Goal: Information Seeking & Learning: Learn about a topic

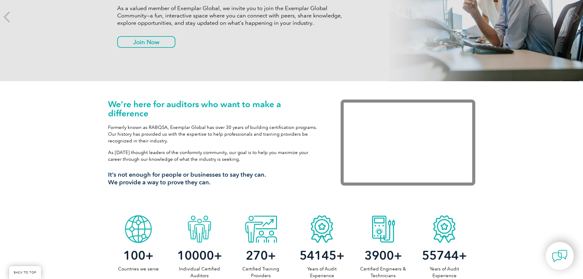
scroll to position [153, 0]
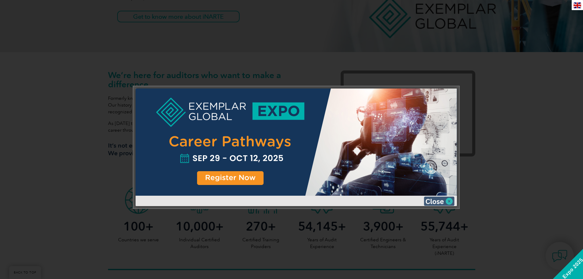
click at [438, 200] on img at bounding box center [439, 200] width 31 height 9
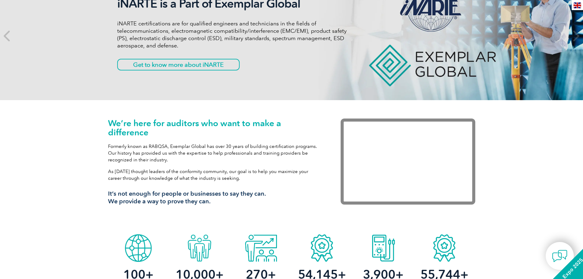
scroll to position [0, 0]
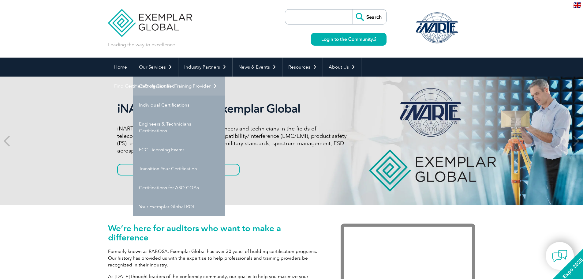
click at [147, 80] on link "Getting Certified" at bounding box center [179, 86] width 92 height 19
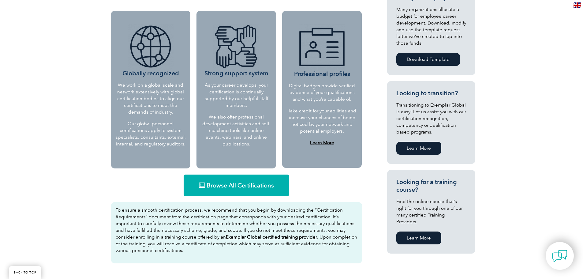
scroll to position [337, 0]
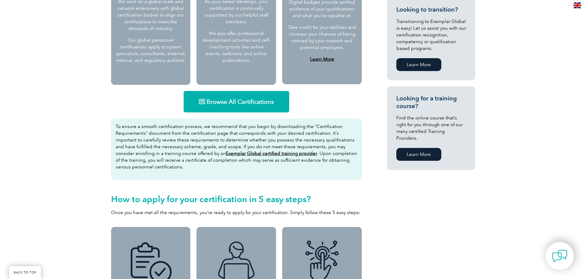
click at [248, 101] on span "Browse All Certifications" at bounding box center [240, 102] width 67 height 6
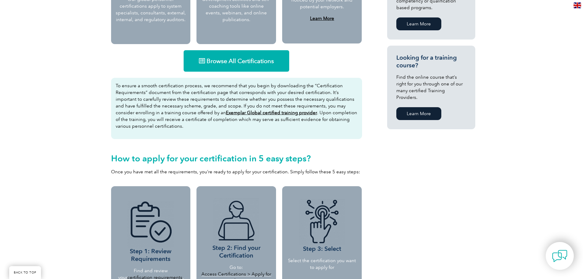
scroll to position [459, 0]
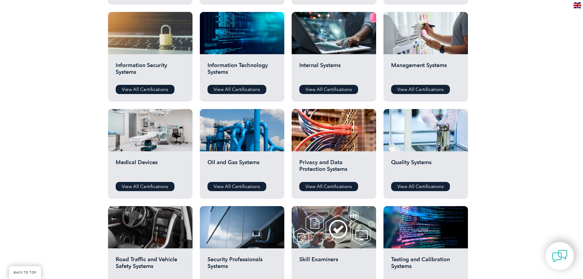
scroll to position [257, 0]
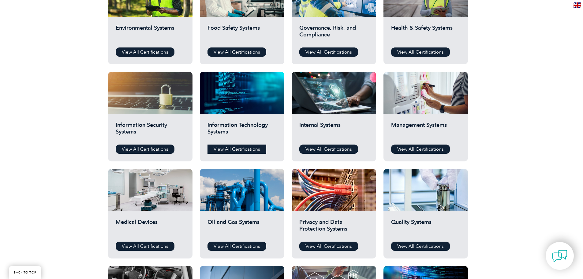
click at [226, 151] on link "View All Certifications" at bounding box center [237, 148] width 59 height 9
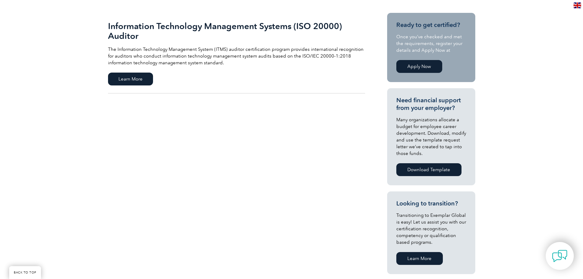
scroll to position [92, 0]
